Goal: Task Accomplishment & Management: Use online tool/utility

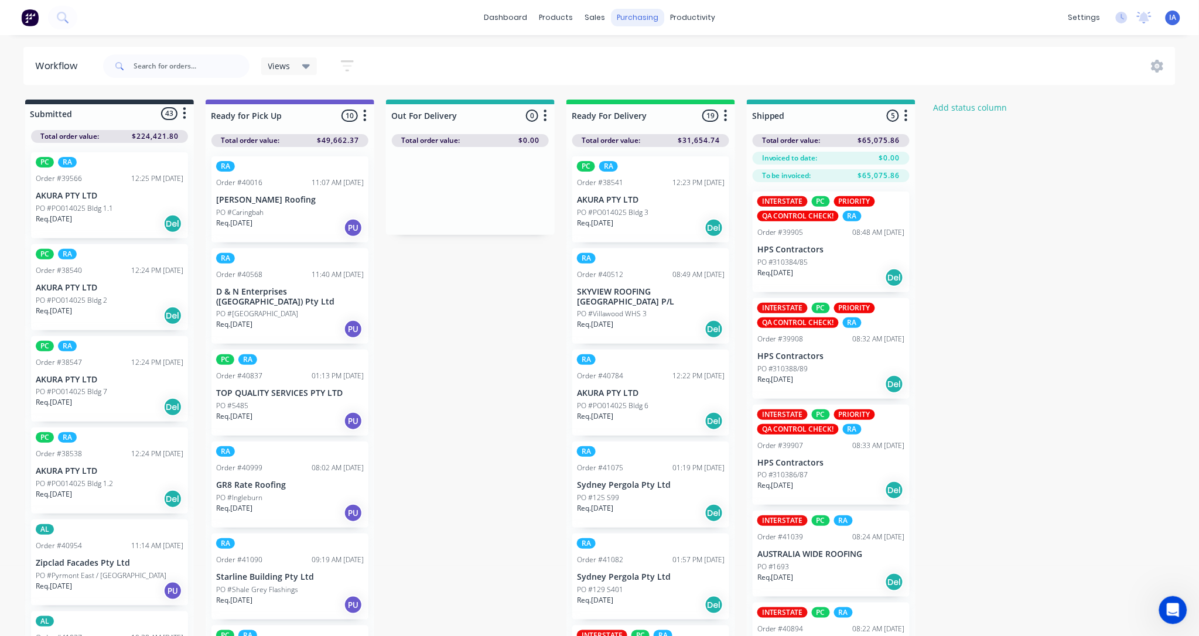
scroll to position [425, 0]
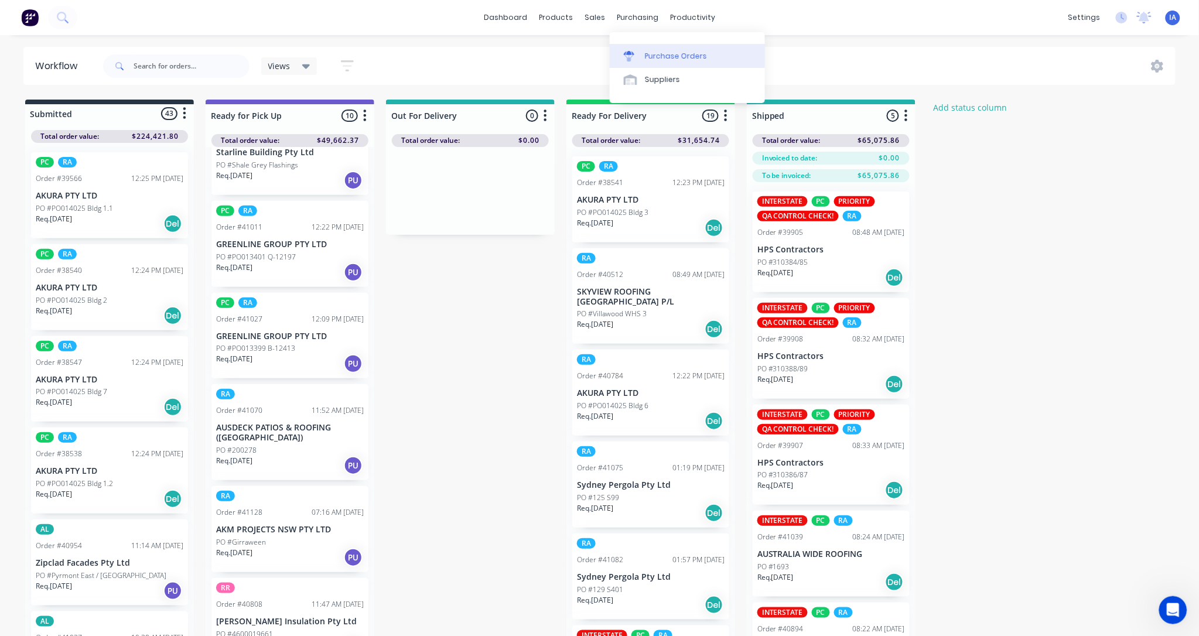
click at [684, 54] on div "Purchase Orders" at bounding box center [676, 56] width 62 height 11
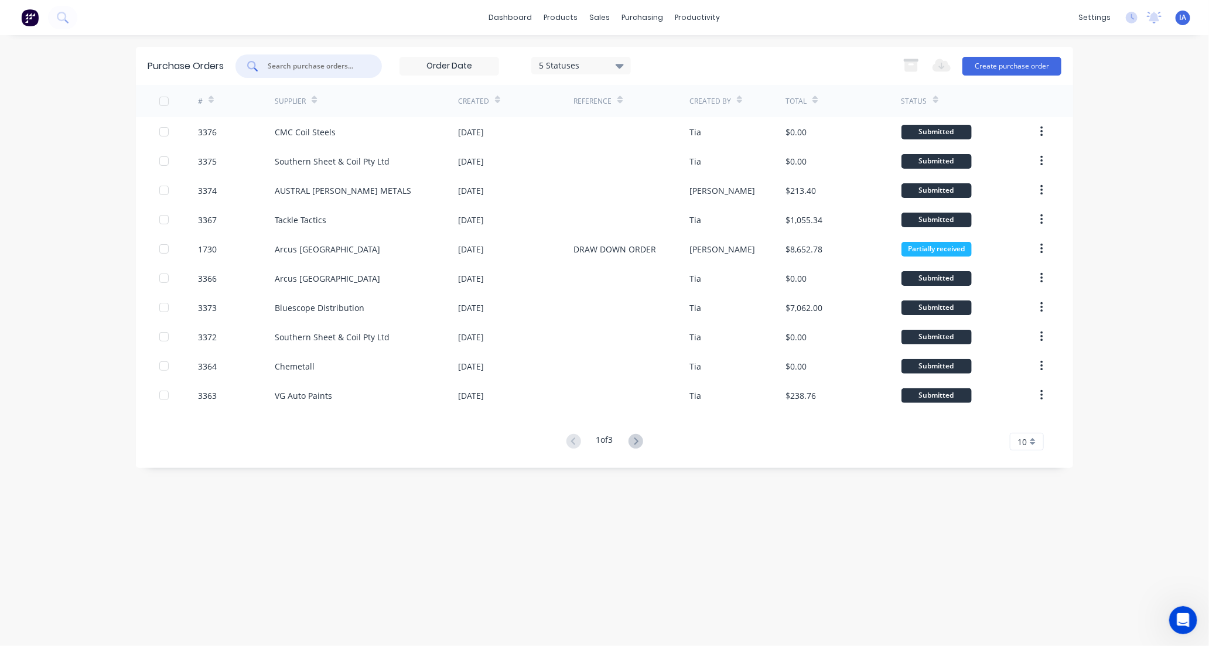
click at [317, 62] on input "text" at bounding box center [314, 66] width 97 height 12
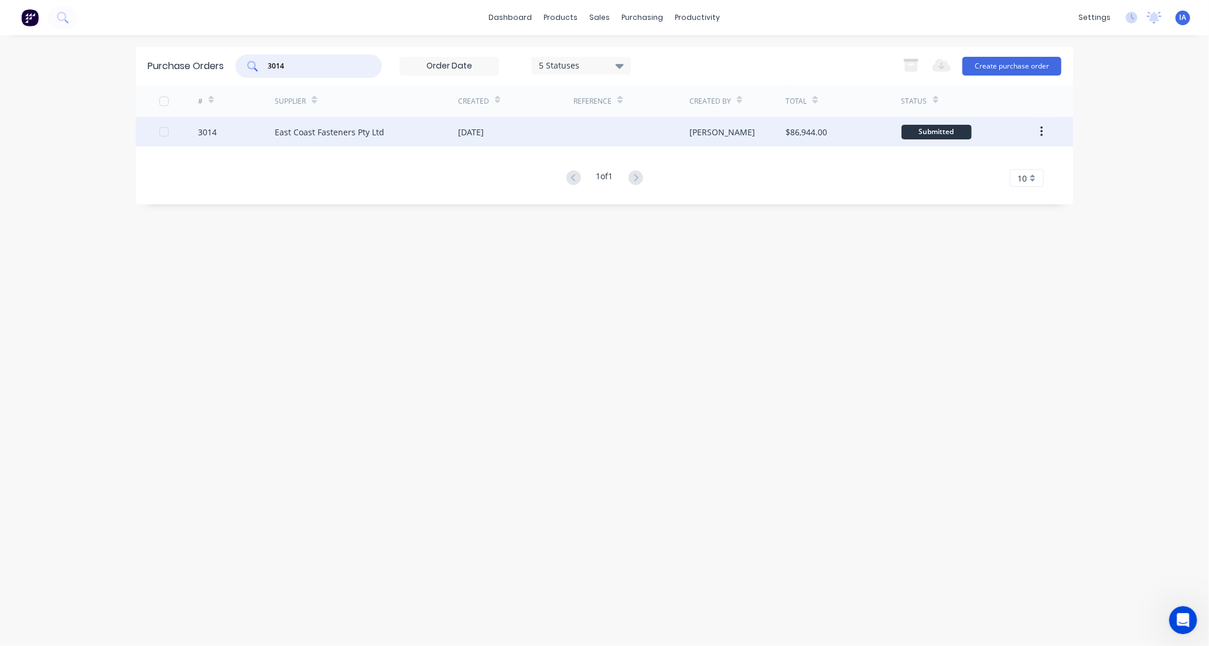
type input "3014"
click at [417, 135] on div "East Coast Fasteners Pty Ltd" at bounding box center [366, 131] width 183 height 29
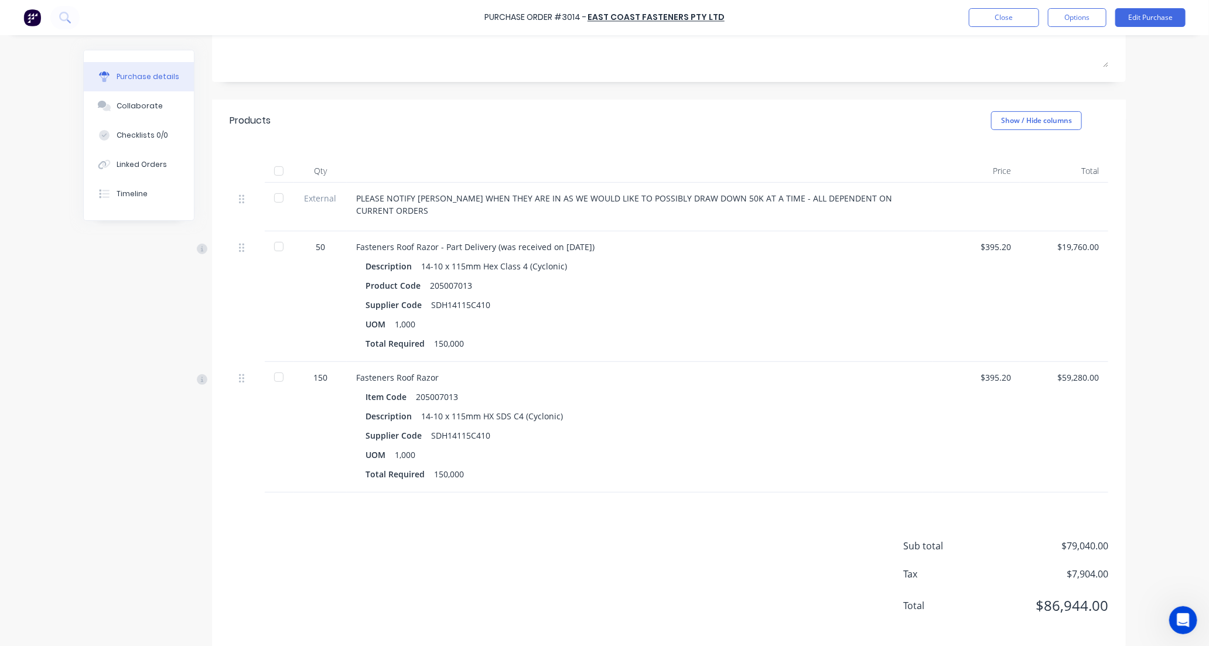
scroll to position [184, 0]
click at [138, 108] on div "Collaborate" at bounding box center [140, 106] width 46 height 11
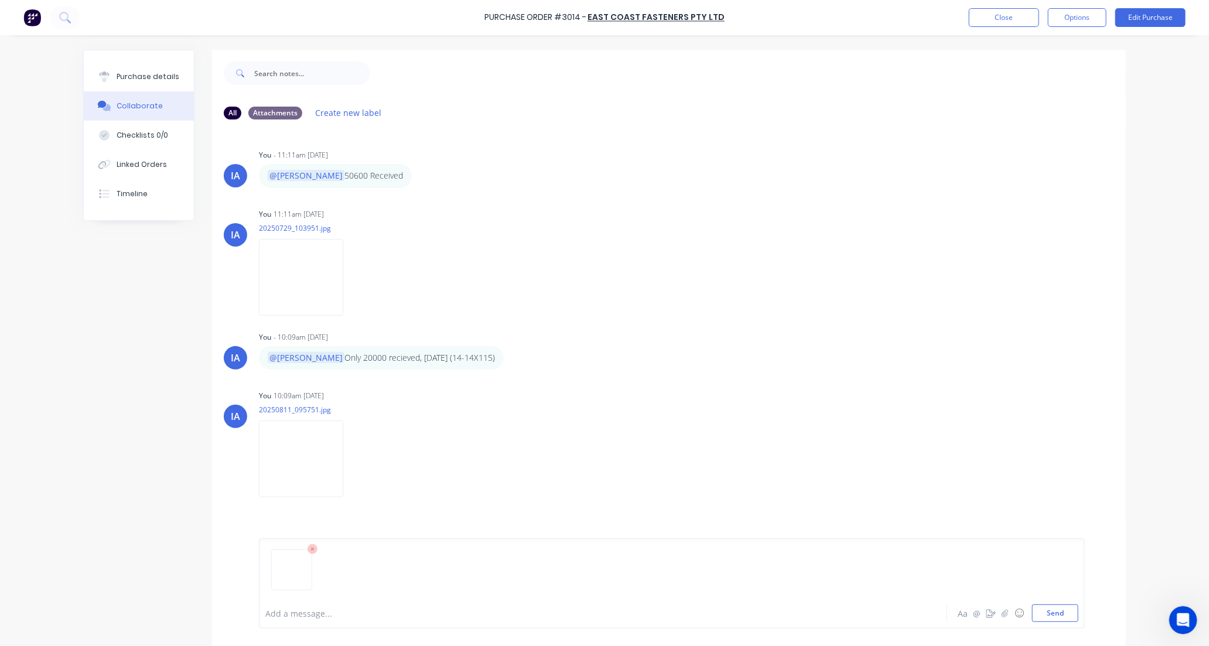
click at [290, 614] on div at bounding box center [570, 613] width 609 height 12
click at [1061, 611] on button "Send" at bounding box center [1055, 613] width 46 height 18
click at [1045, 133] on div "IA You - 11:11am [DATE] @[PERSON_NAME] 50600 Received Labels Edit Delete [GEOGR…" at bounding box center [669, 363] width 914 height 469
click at [1150, 100] on div "Purchase Order #3014 - East Coast Fasteners Pty Ltd Close Options Edit Purchase…" at bounding box center [604, 323] width 1209 height 646
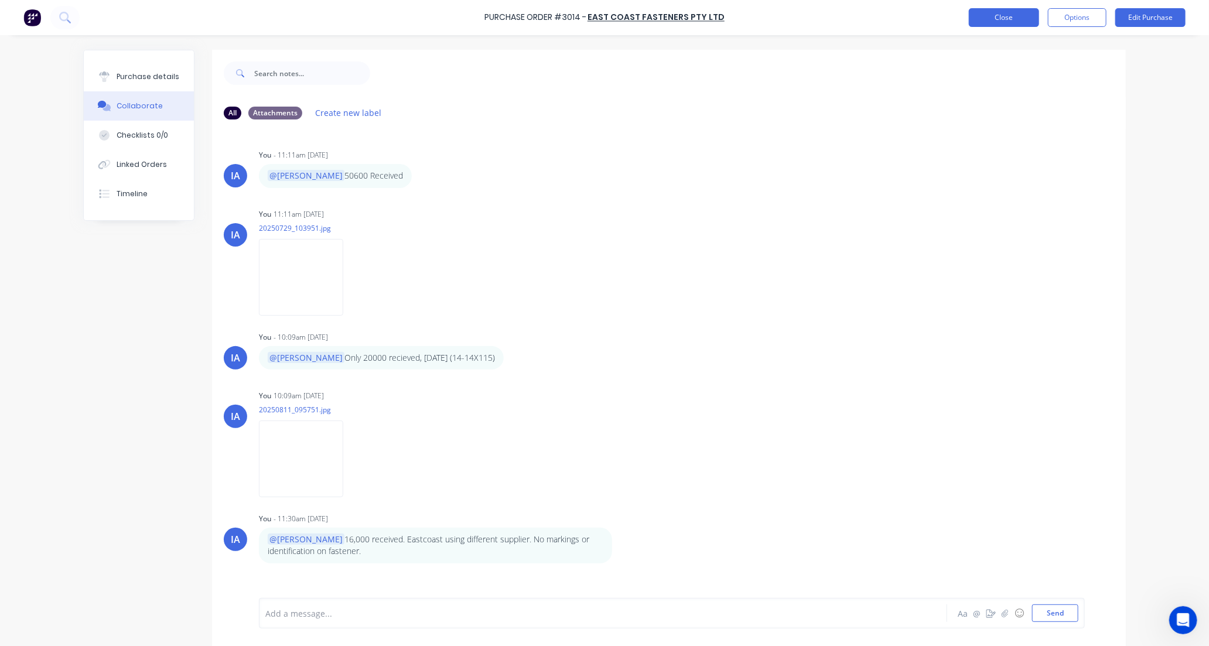
click at [1013, 16] on button "Close" at bounding box center [1004, 17] width 70 height 19
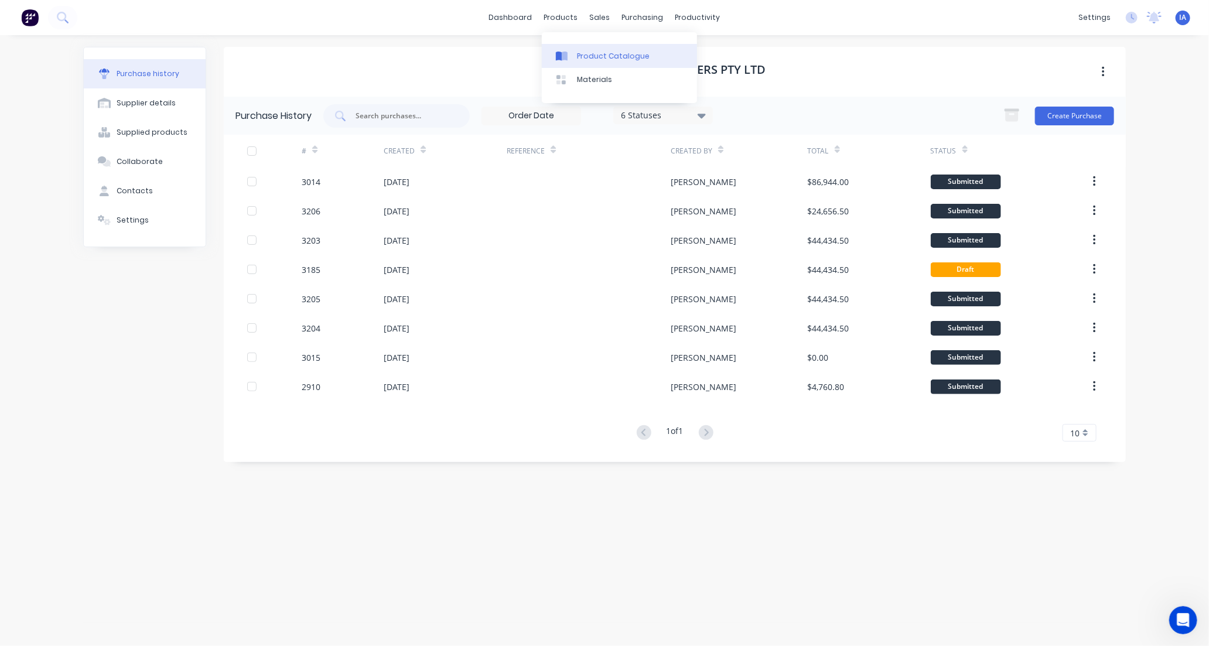
click at [593, 52] on div "Product Catalogue" at bounding box center [613, 56] width 73 height 11
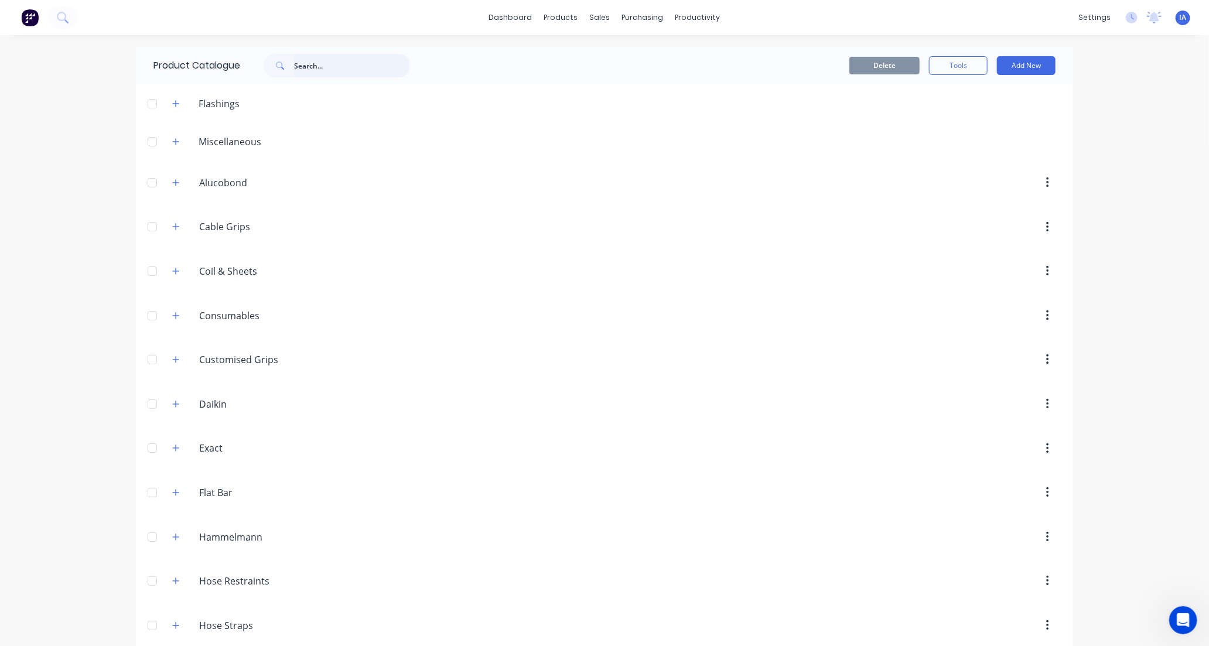
click at [305, 60] on input "text" at bounding box center [352, 65] width 116 height 23
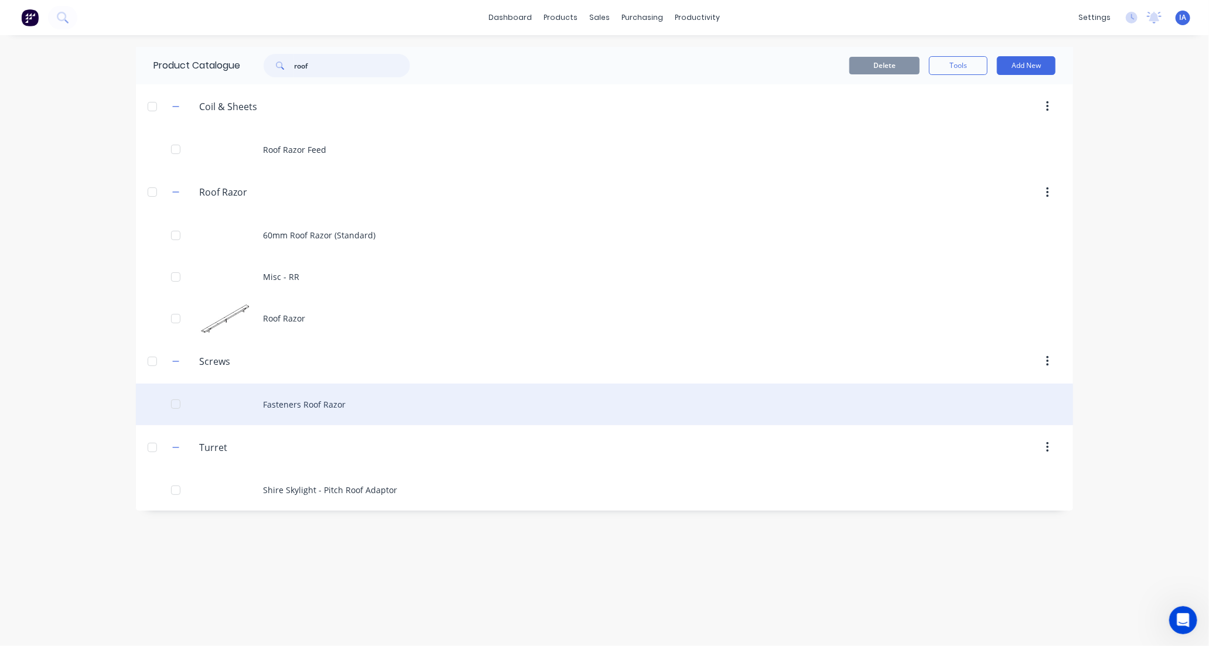
type input "roof"
click at [393, 401] on div "Fasteners Roof Razor" at bounding box center [604, 405] width 937 height 42
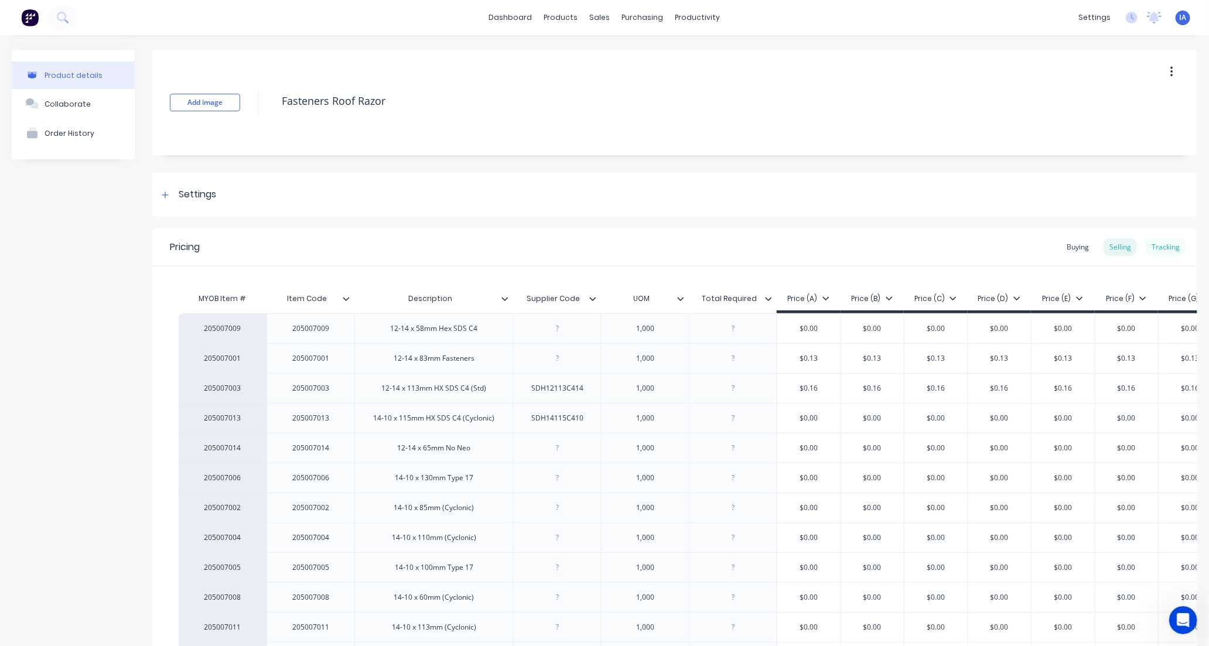
type textarea "x"
click at [1160, 245] on div "Tracking" at bounding box center [1166, 247] width 40 height 18
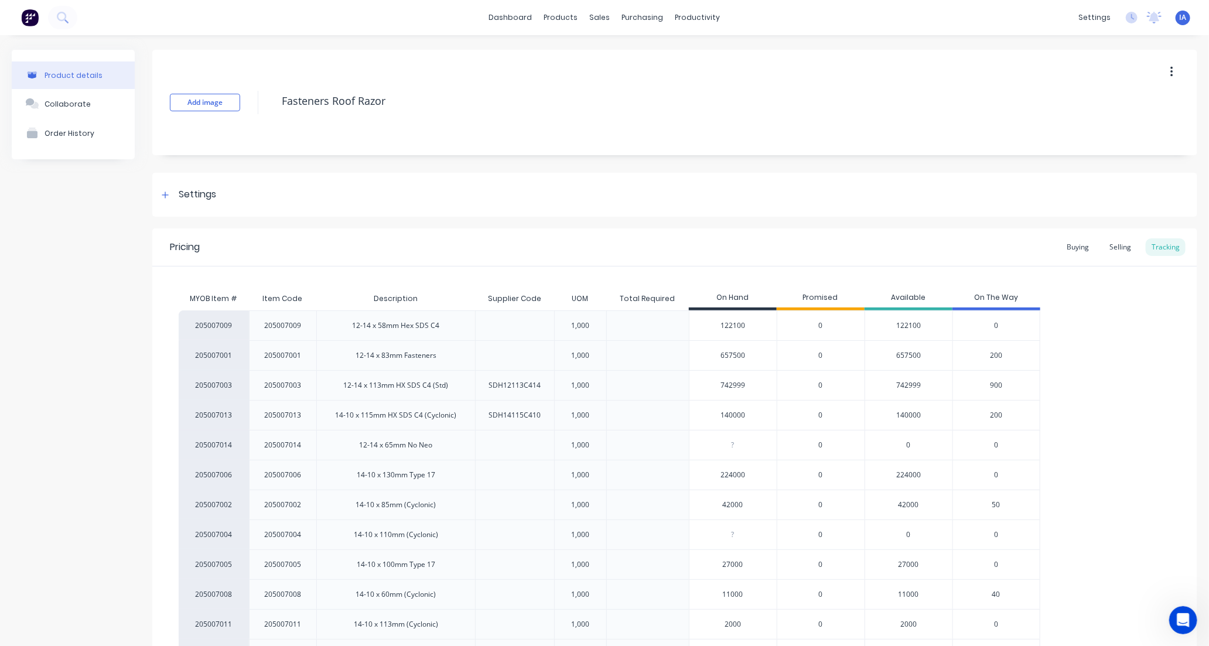
click at [724, 415] on input "140000" at bounding box center [732, 415] width 87 height 11
type input "10000"
type textarea "x"
type input "1000"
type textarea "x"
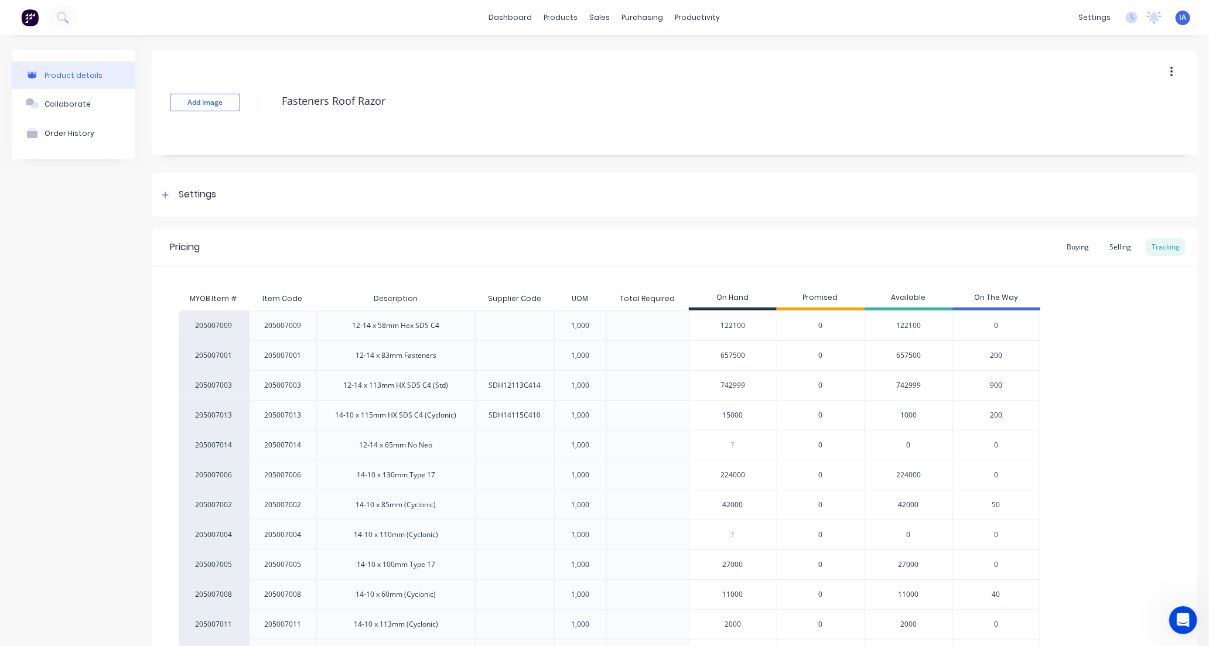
type input "156000"
type textarea "x"
type input "156000"
click at [1113, 465] on div "205007009 205007009 12-14 x 58mm Hex SDS C4 1,000 122100 0 122100 0 205007001 2…" at bounding box center [675, 489] width 992 height 359
drag, startPoint x: 1113, startPoint y: 454, endPoint x: 1122, endPoint y: 430, distance: 25.4
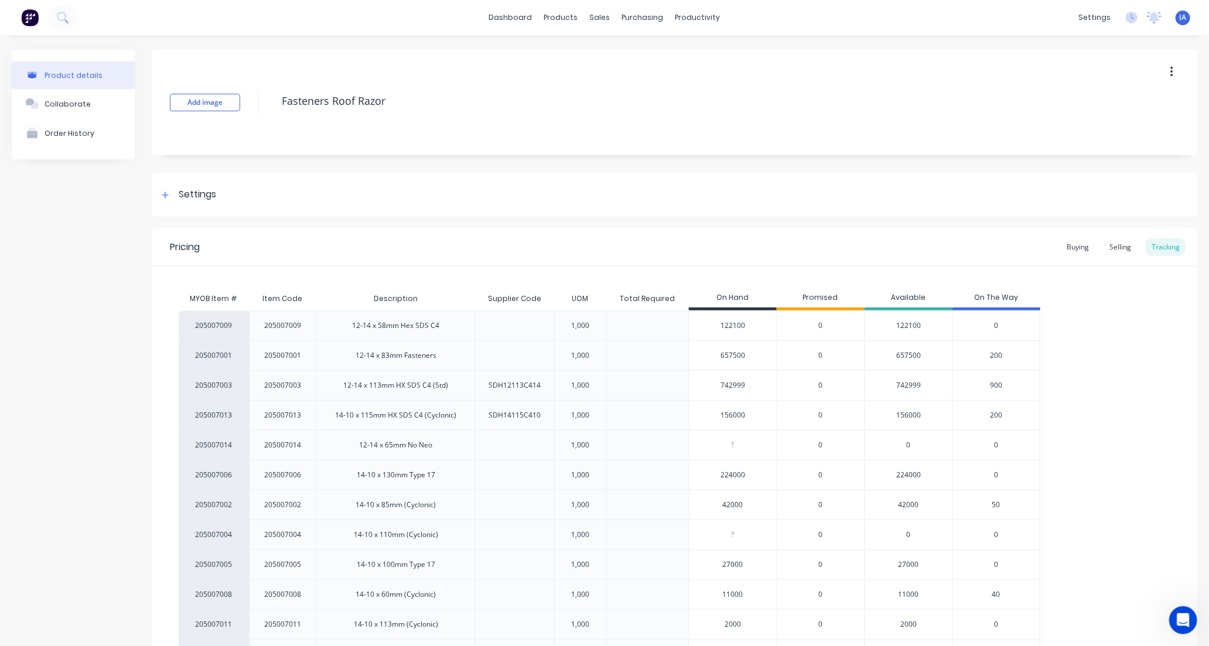
click at [1114, 453] on div "205007009 205007009 12-14 x 58mm Hex SDS C4 1,000 122100 0 122100 0 205007001 2…" at bounding box center [675, 489] width 992 height 359
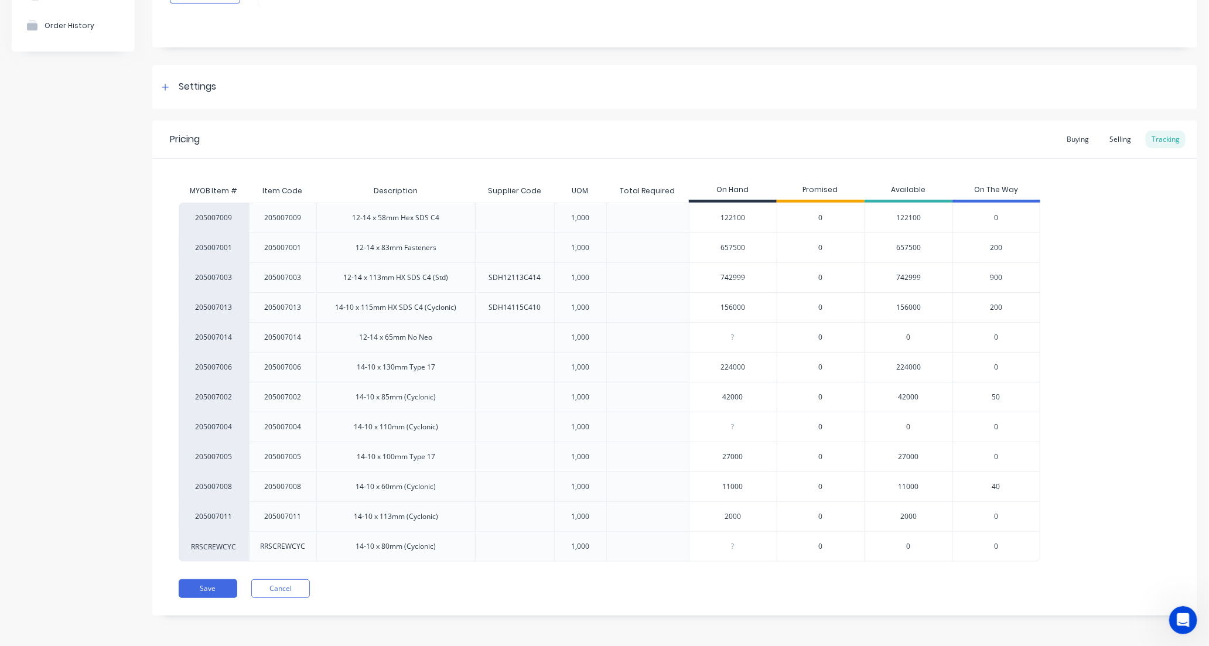
scroll to position [110, 0]
click at [213, 586] on button "Save" at bounding box center [208, 586] width 59 height 19
type textarea "x"
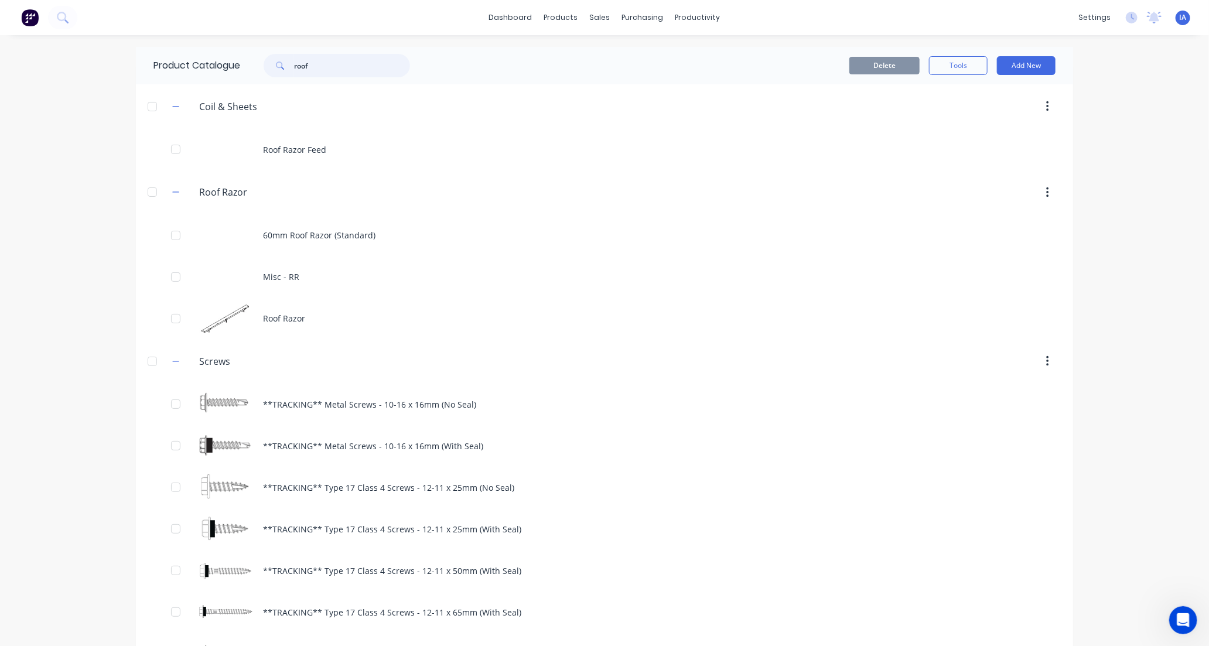
click at [323, 64] on input "roof" at bounding box center [352, 65] width 116 height 23
type input "r"
